Goal: Information Seeking & Learning: Learn about a topic

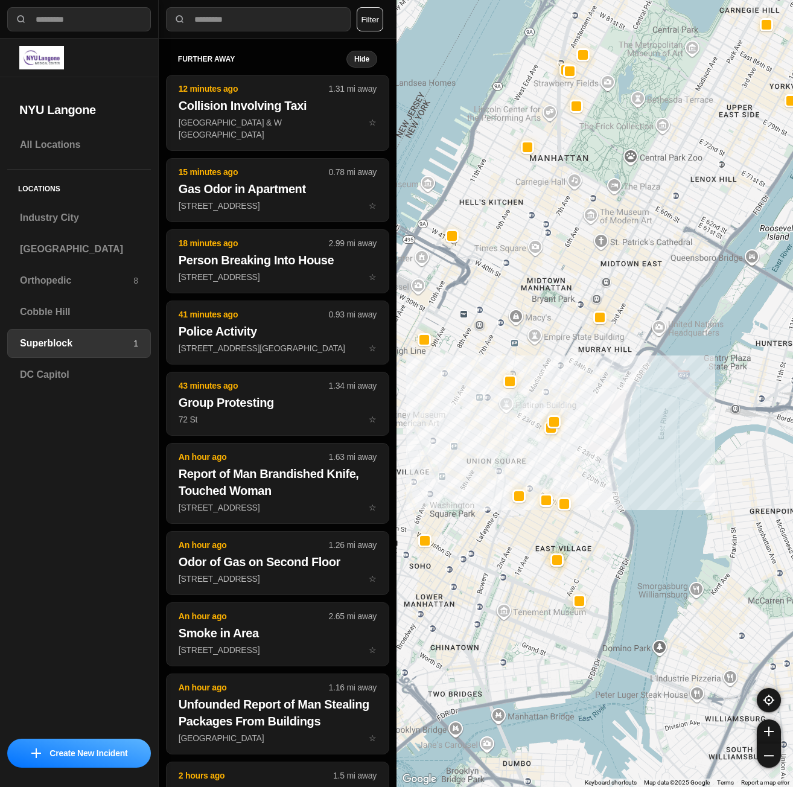
select select "*"
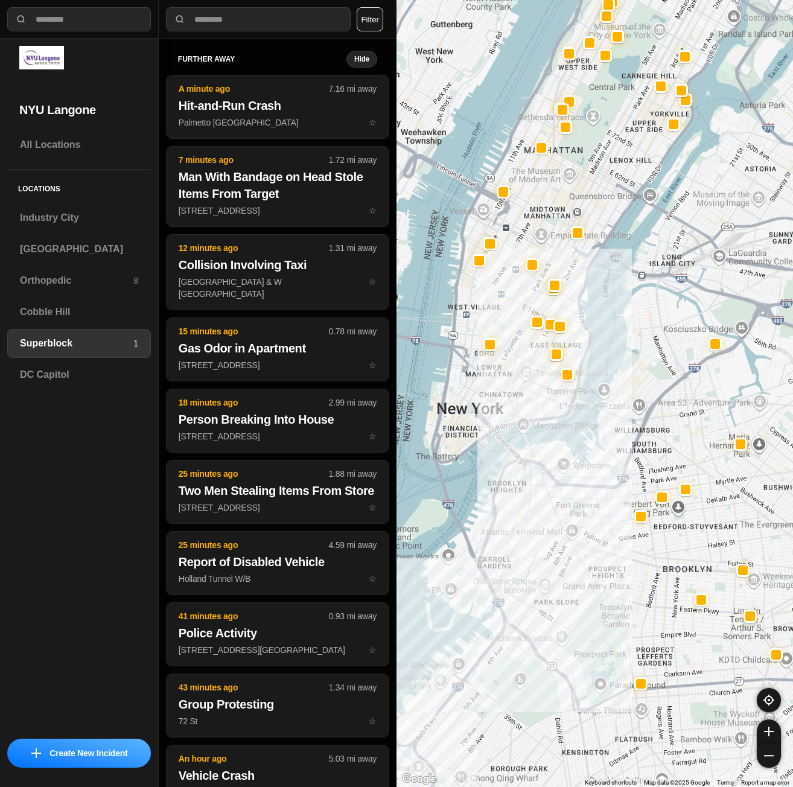
drag, startPoint x: 515, startPoint y: 540, endPoint x: 649, endPoint y: 382, distance: 206.8
click at [649, 382] on div at bounding box center [595, 393] width 397 height 787
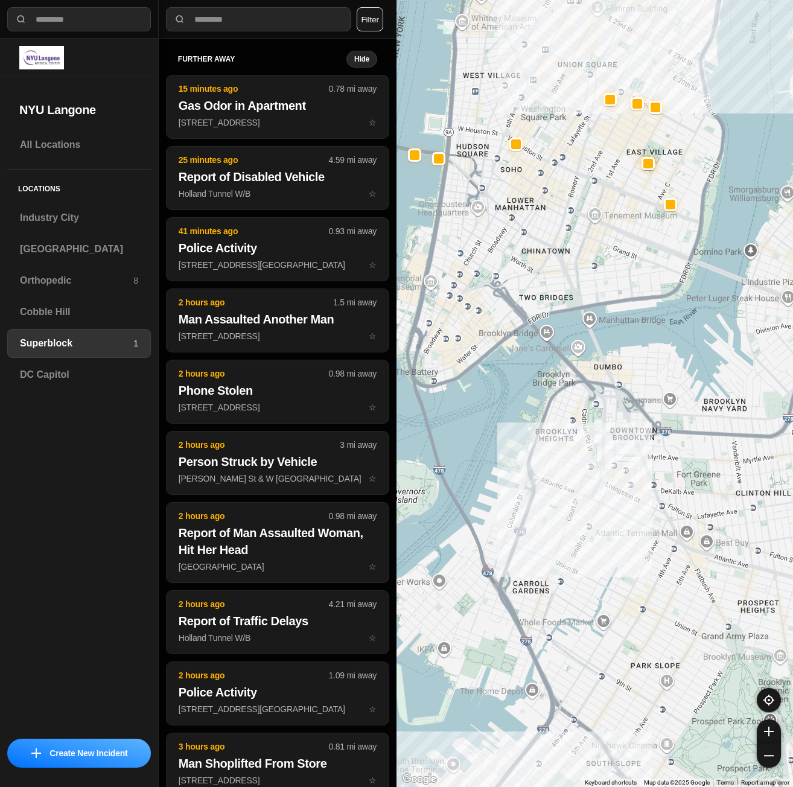
drag, startPoint x: 726, startPoint y: 273, endPoint x: 667, endPoint y: 415, distance: 154.2
click at [667, 415] on div at bounding box center [595, 393] width 397 height 787
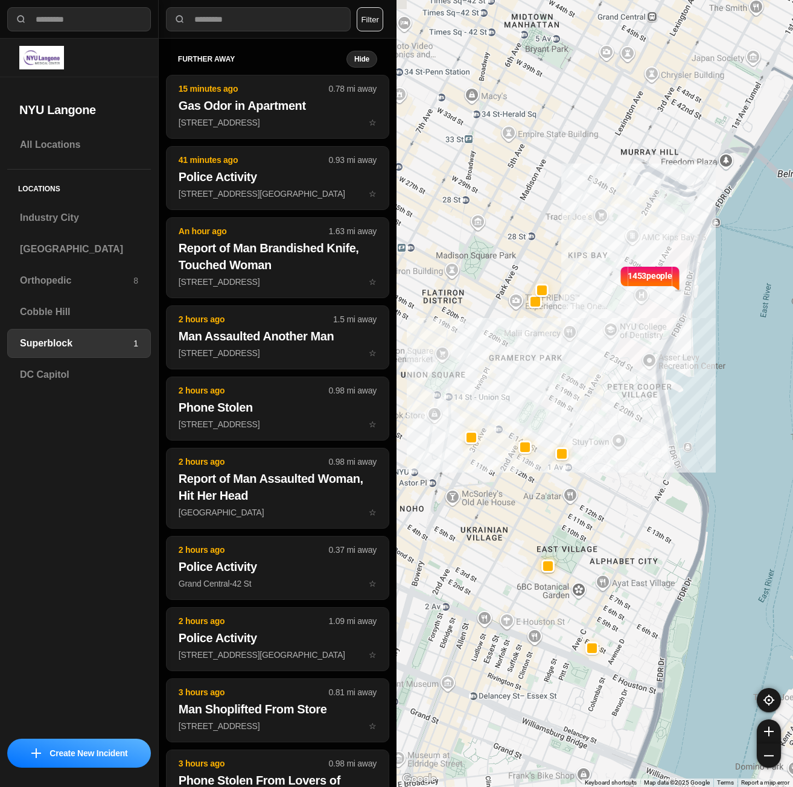
drag, startPoint x: 653, startPoint y: 232, endPoint x: 671, endPoint y: 426, distance: 194.5
click at [671, 426] on div "1453 people" at bounding box center [595, 393] width 397 height 787
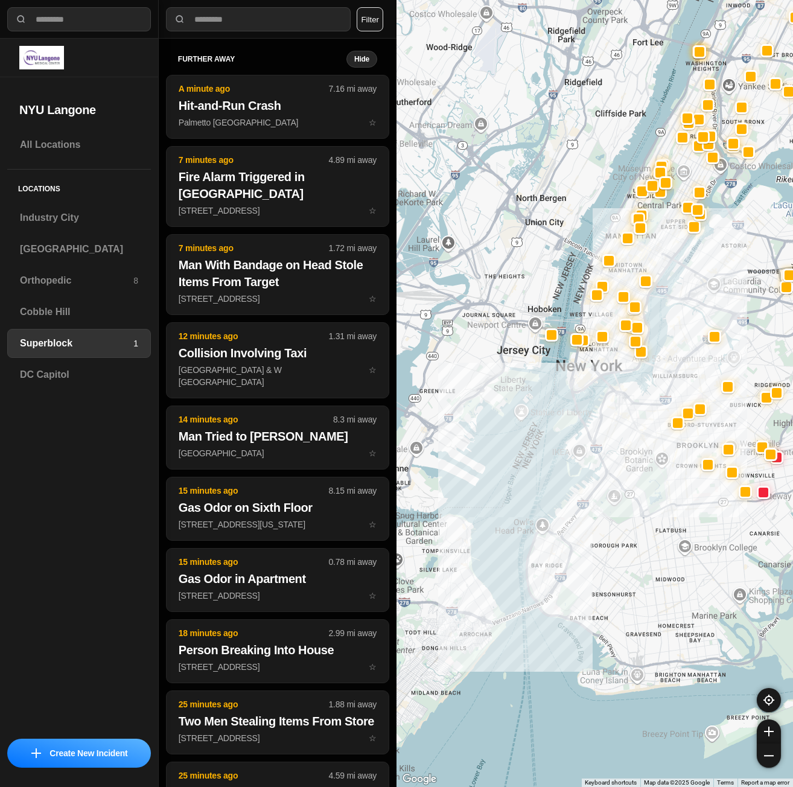
drag, startPoint x: 584, startPoint y: 660, endPoint x: 589, endPoint y: 436, distance: 224.0
click at [589, 436] on div at bounding box center [595, 393] width 397 height 787
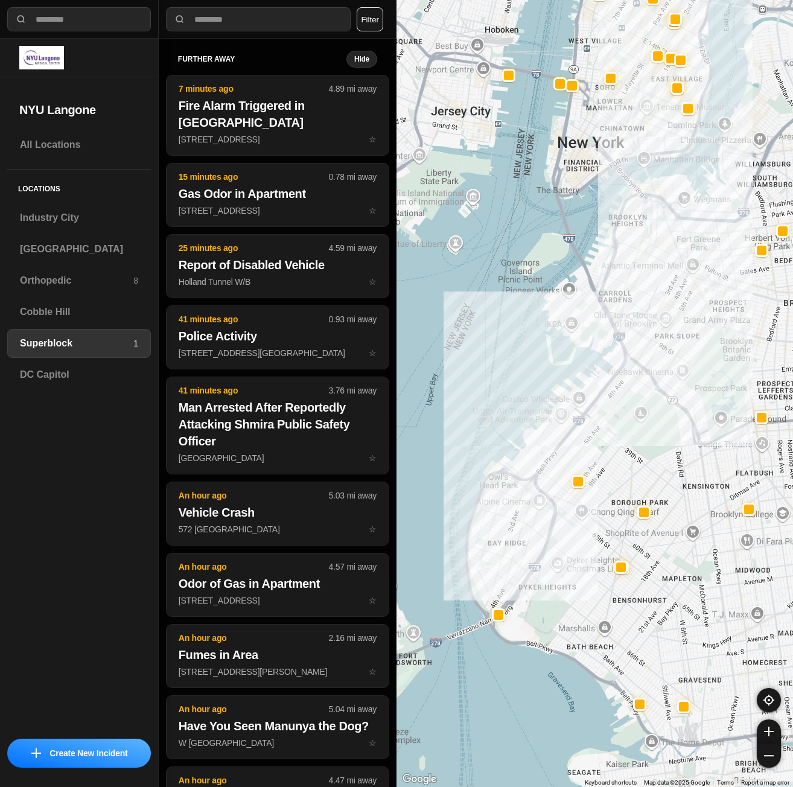
drag, startPoint x: 660, startPoint y: 466, endPoint x: 639, endPoint y: 401, distance: 68.1
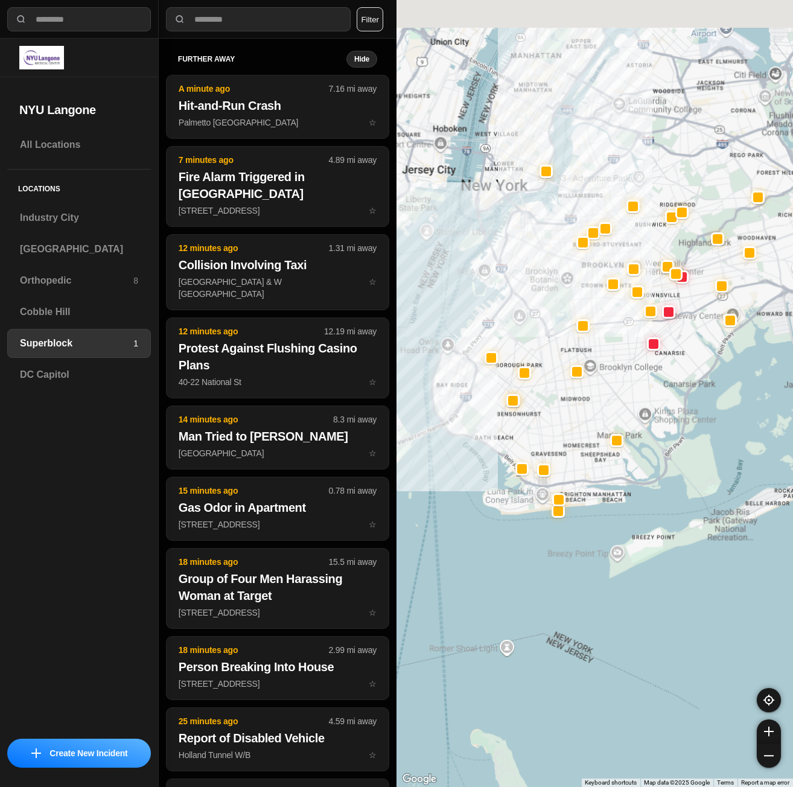
drag, startPoint x: 488, startPoint y: 296, endPoint x: 573, endPoint y: 476, distance: 199.0
click at [573, 476] on div at bounding box center [595, 393] width 397 height 787
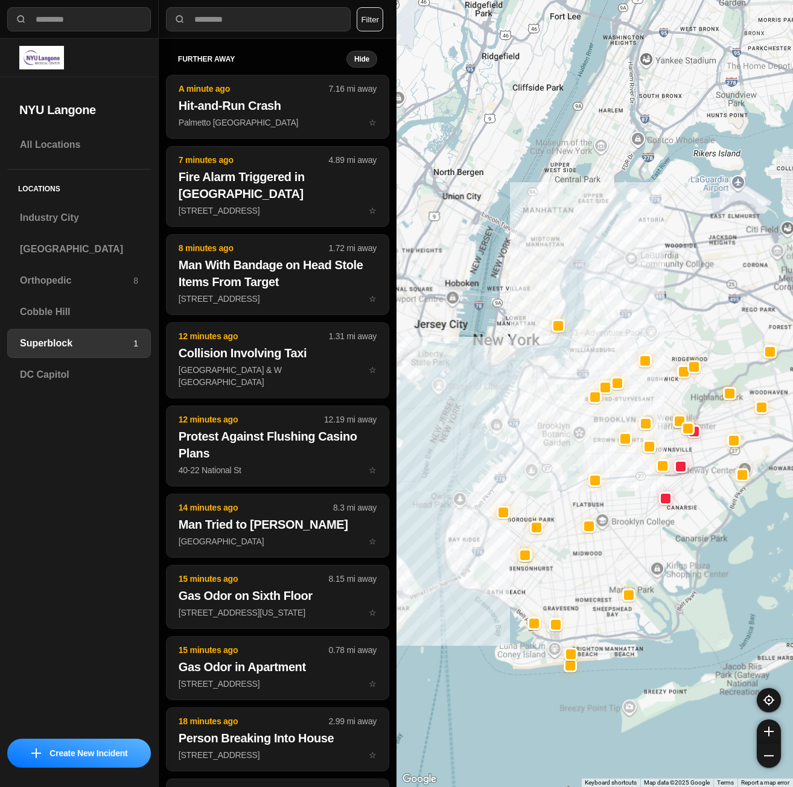
drag, startPoint x: 556, startPoint y: 322, endPoint x: 554, endPoint y: 425, distance: 102.6
click at [554, 425] on div at bounding box center [595, 393] width 397 height 787
